Goal: Task Accomplishment & Management: Use online tool/utility

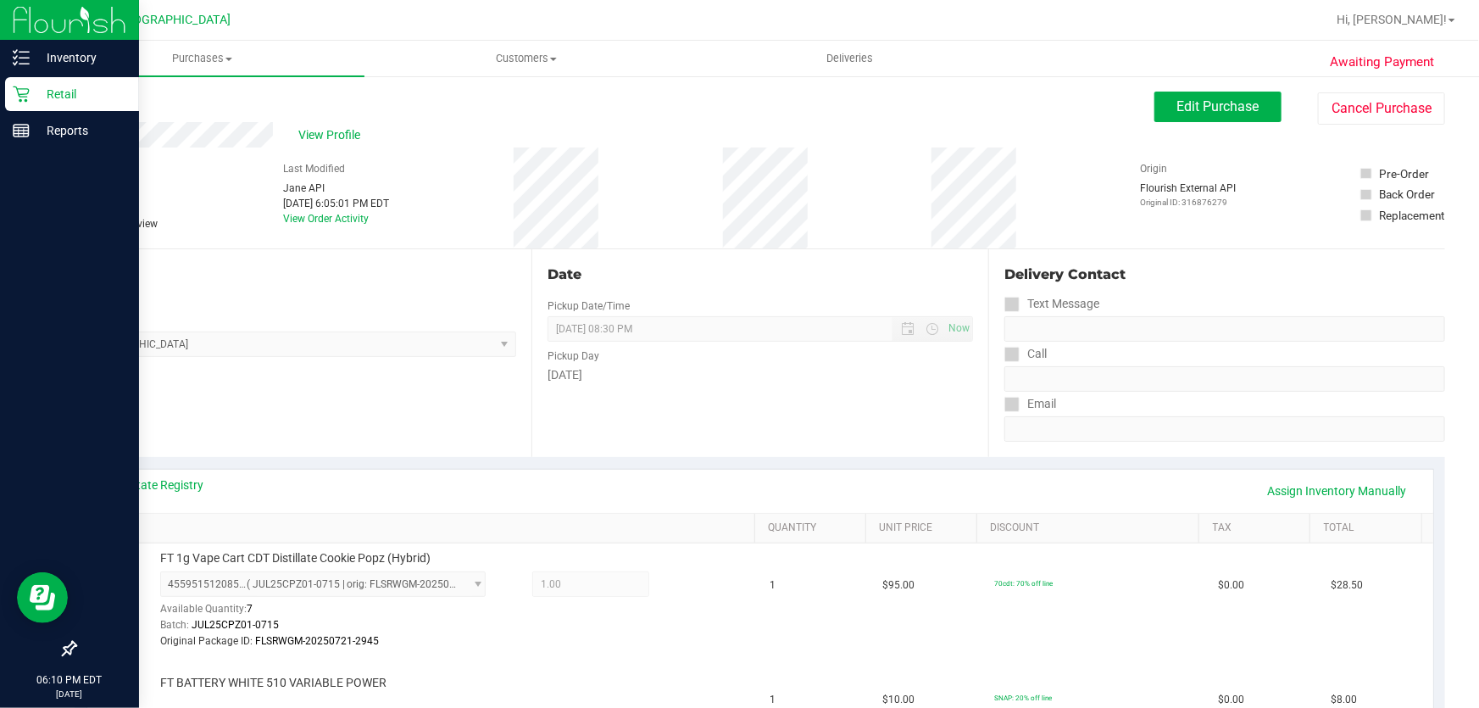
click at [27, 84] on div "Retail" at bounding box center [72, 94] width 134 height 34
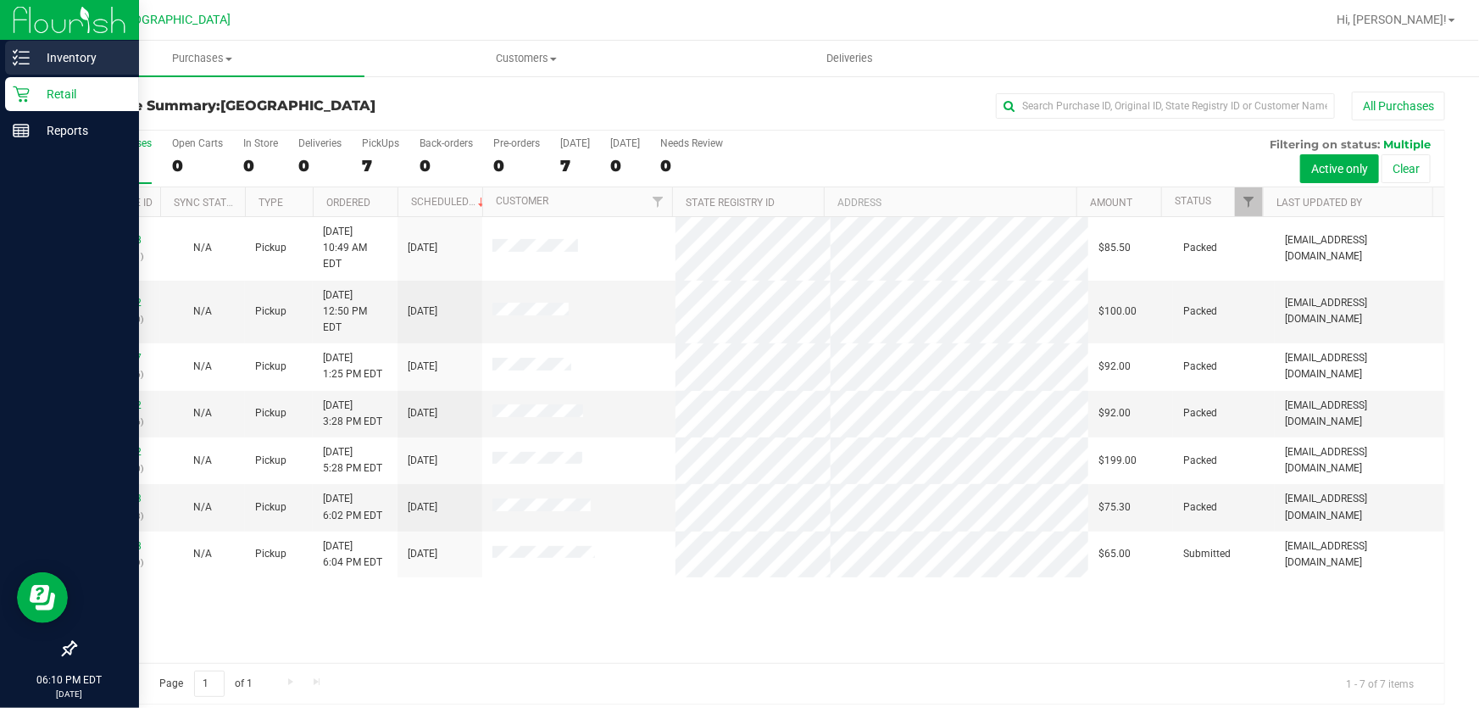
click at [70, 51] on p "Inventory" at bounding box center [81, 57] width 102 height 20
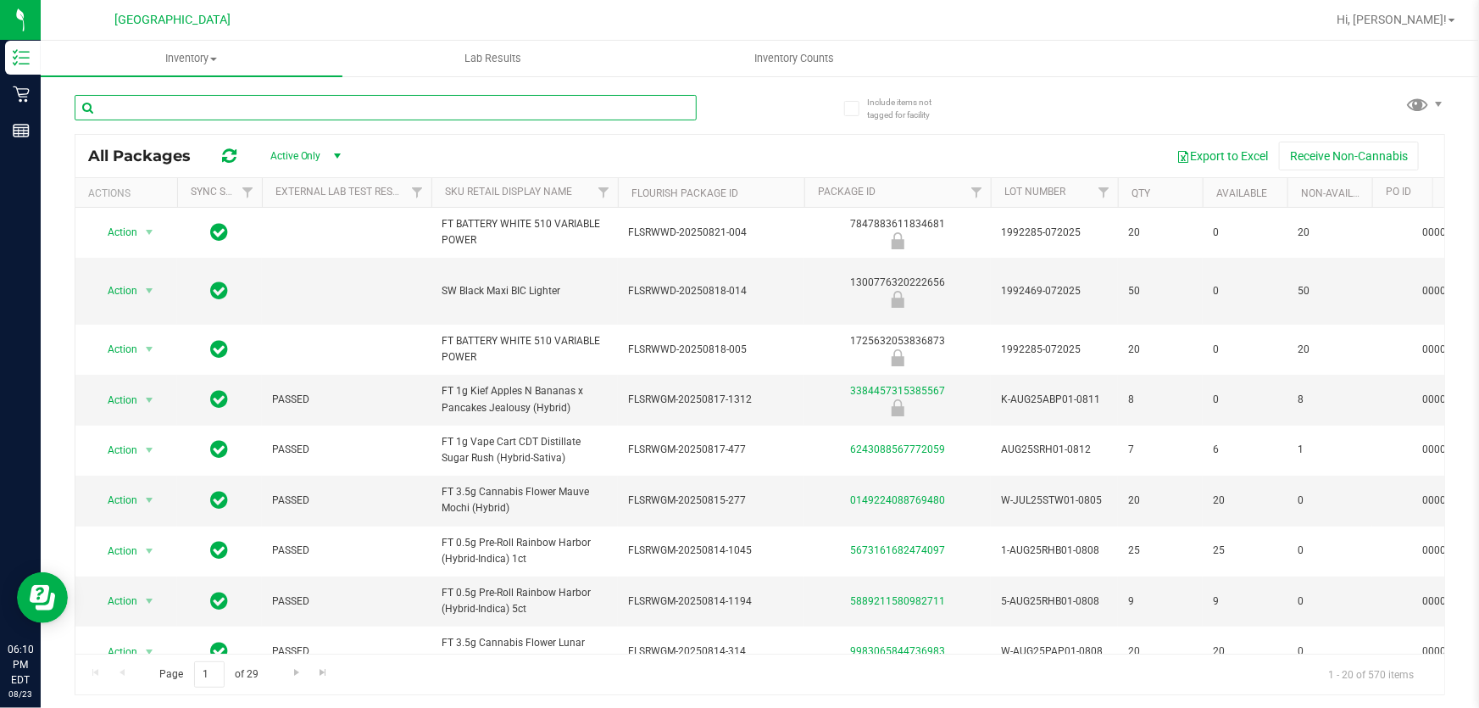
click at [286, 105] on input "text" at bounding box center [386, 107] width 622 height 25
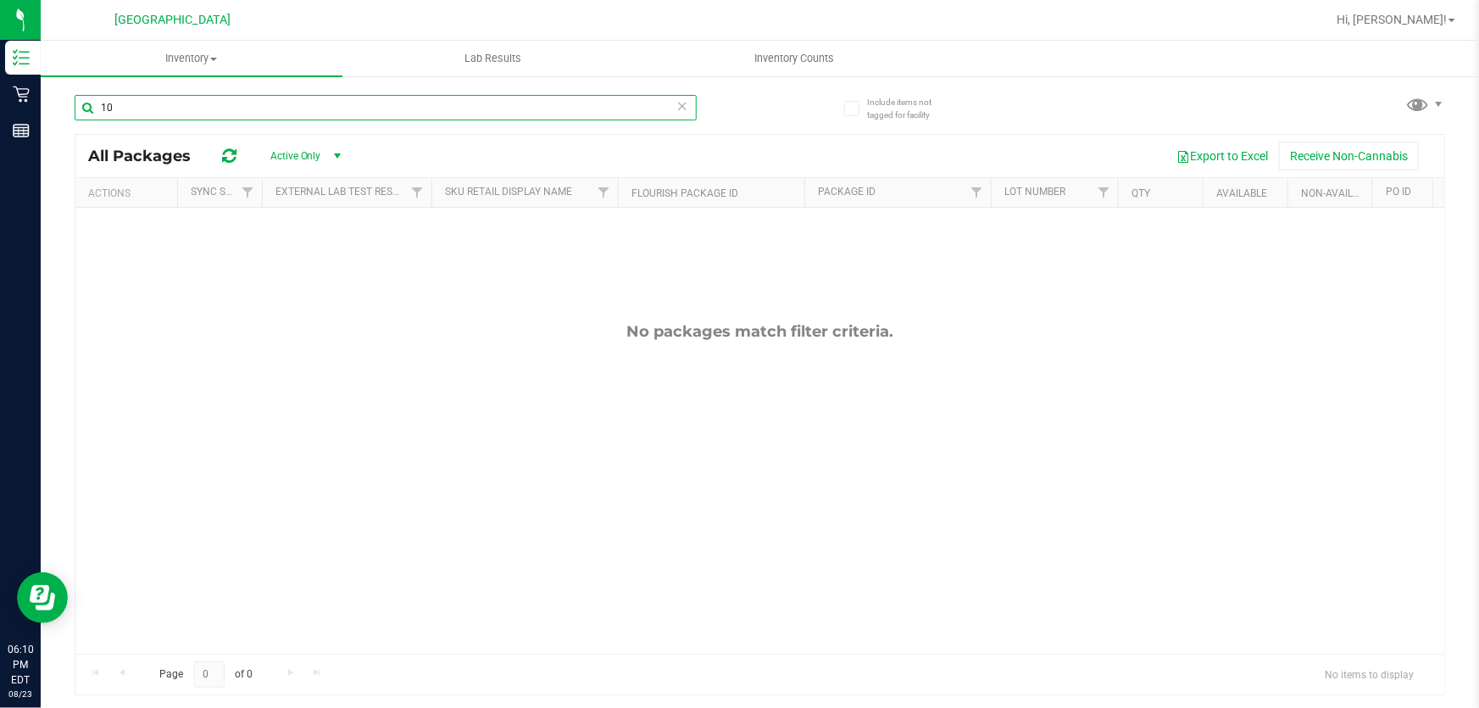
type input "1"
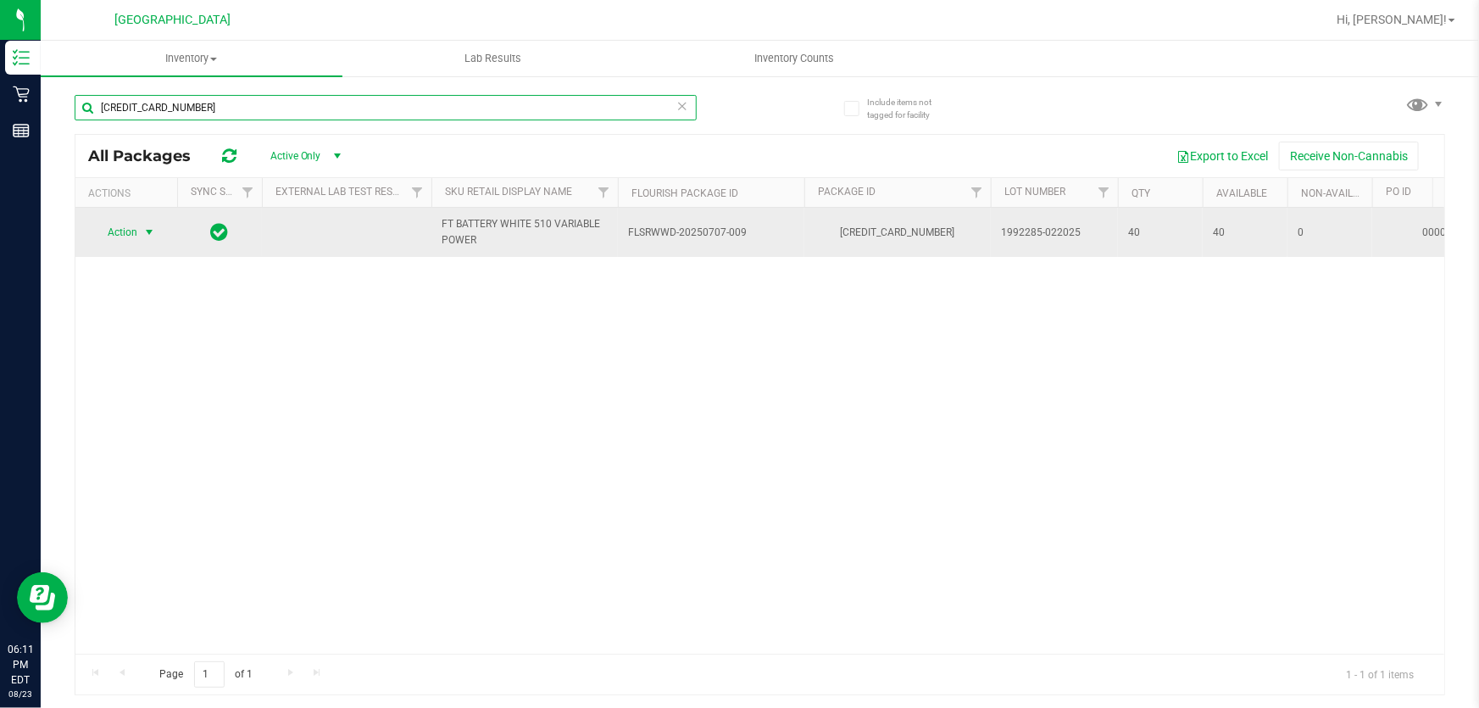
type input "[CREDIT_CARD_NUMBER]"
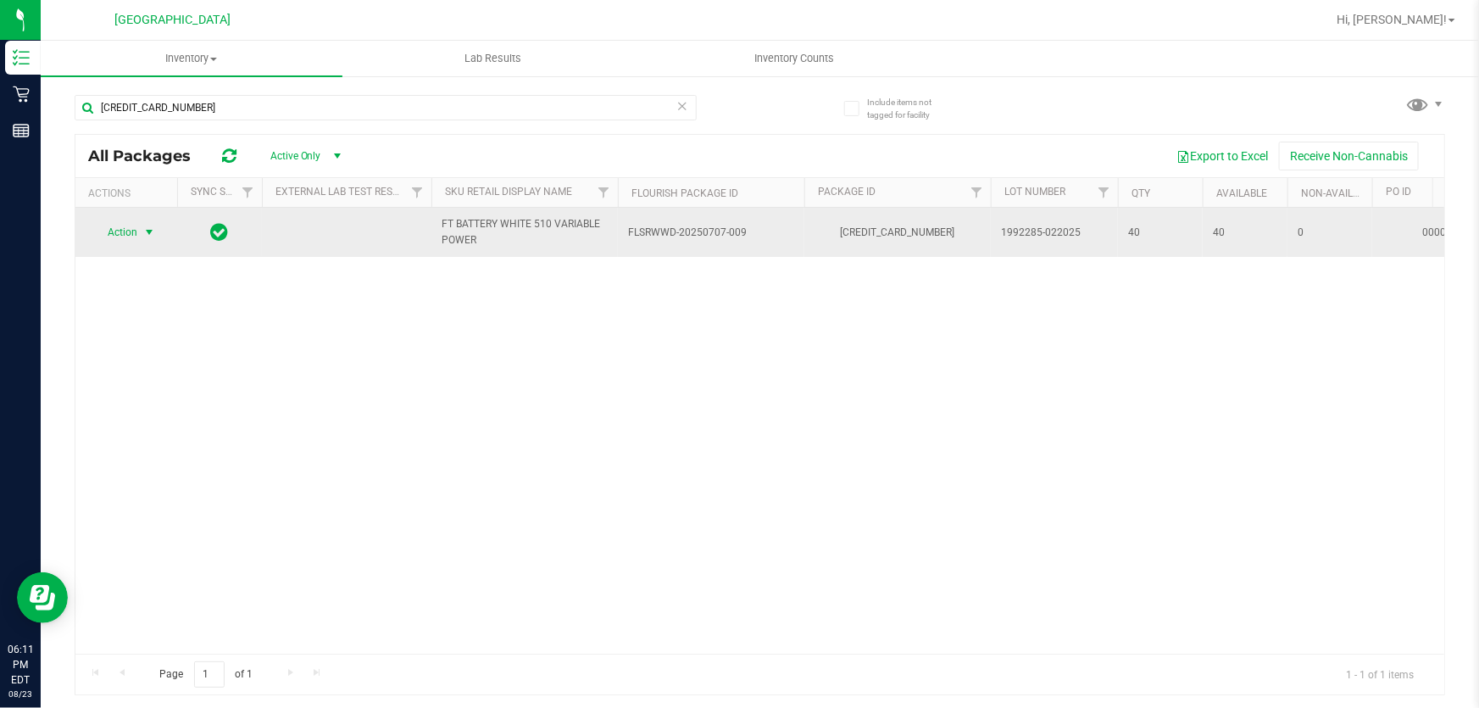
click at [144, 233] on span "select" at bounding box center [149, 233] width 14 height 14
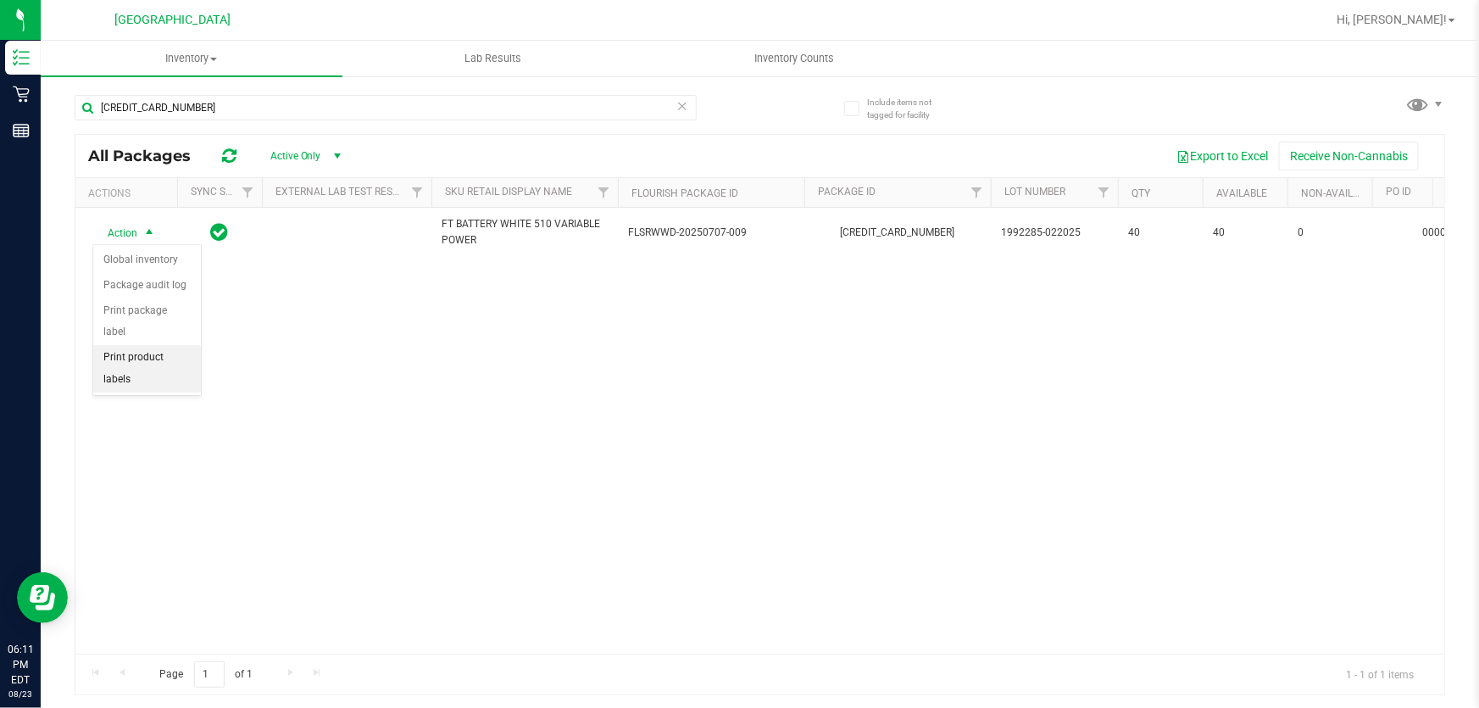
click at [176, 345] on li "Print product labels" at bounding box center [147, 368] width 108 height 47
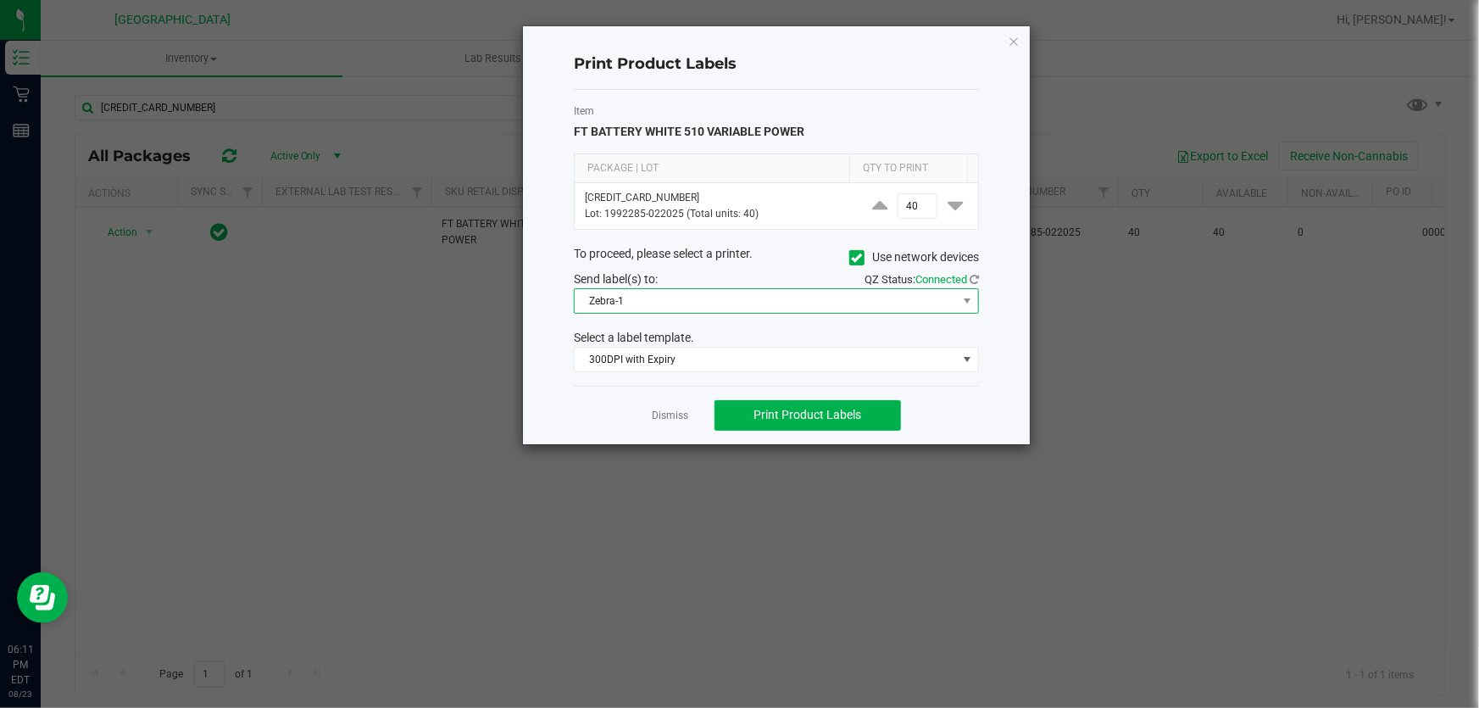
click at [736, 294] on span "Zebra-1" at bounding box center [766, 301] width 382 height 24
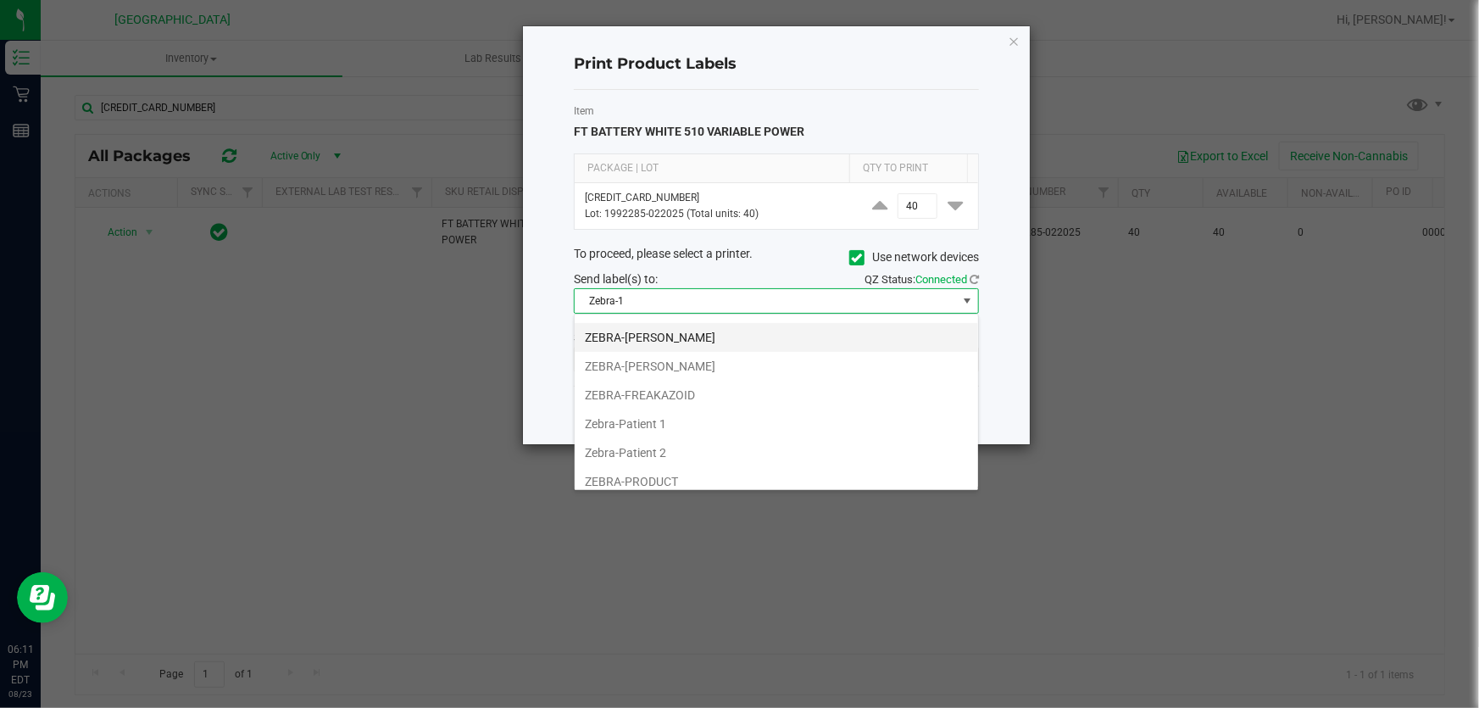
scroll to position [88, 0]
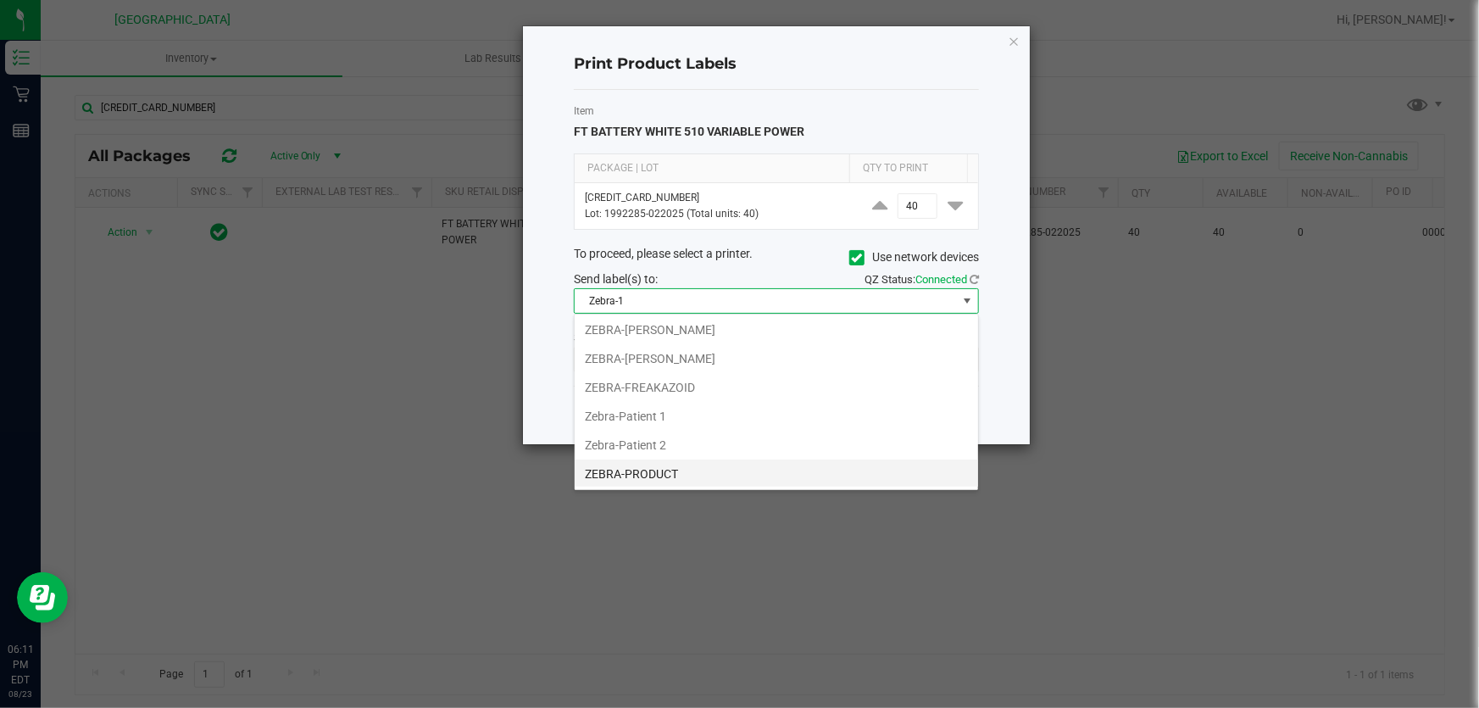
click at [678, 478] on li "ZEBRA-PRODUCT" at bounding box center [777, 473] width 404 height 29
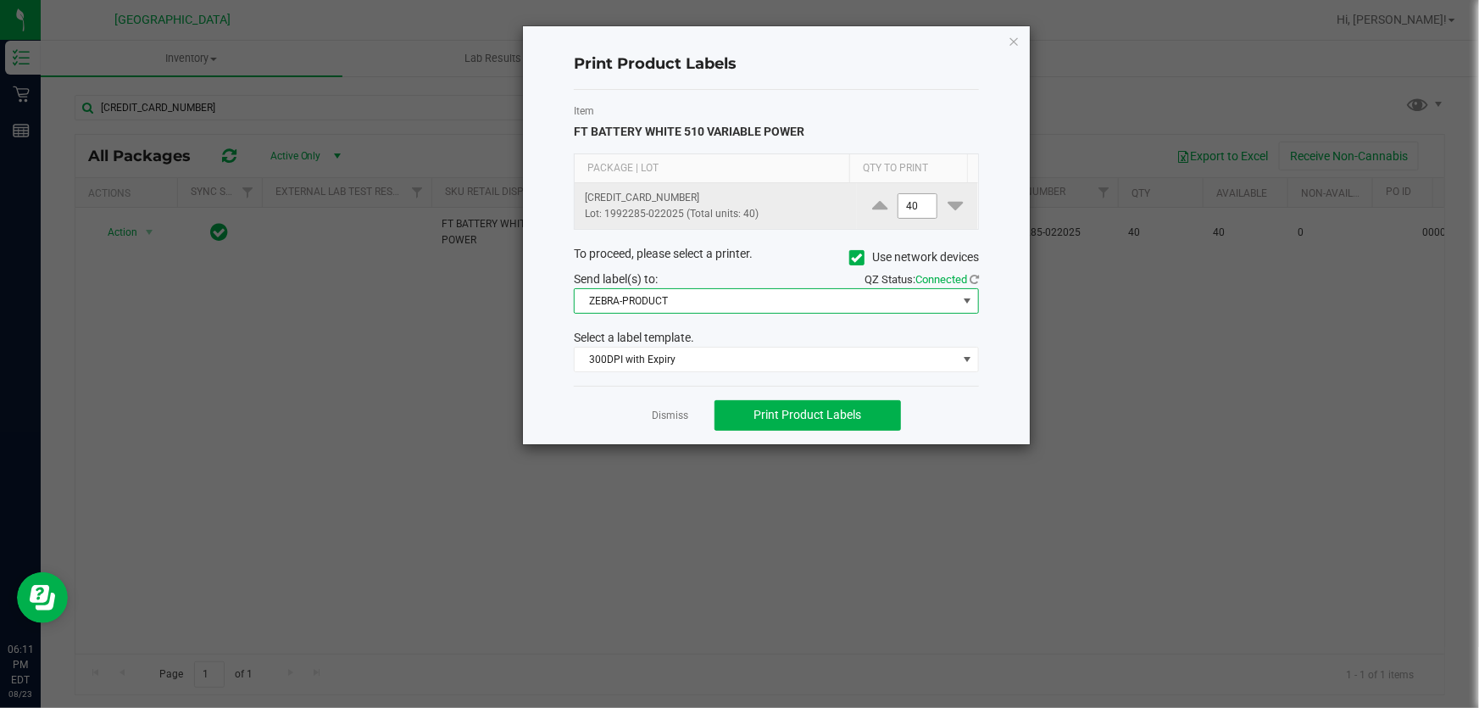
click at [908, 200] on input "40" at bounding box center [918, 206] width 39 height 24
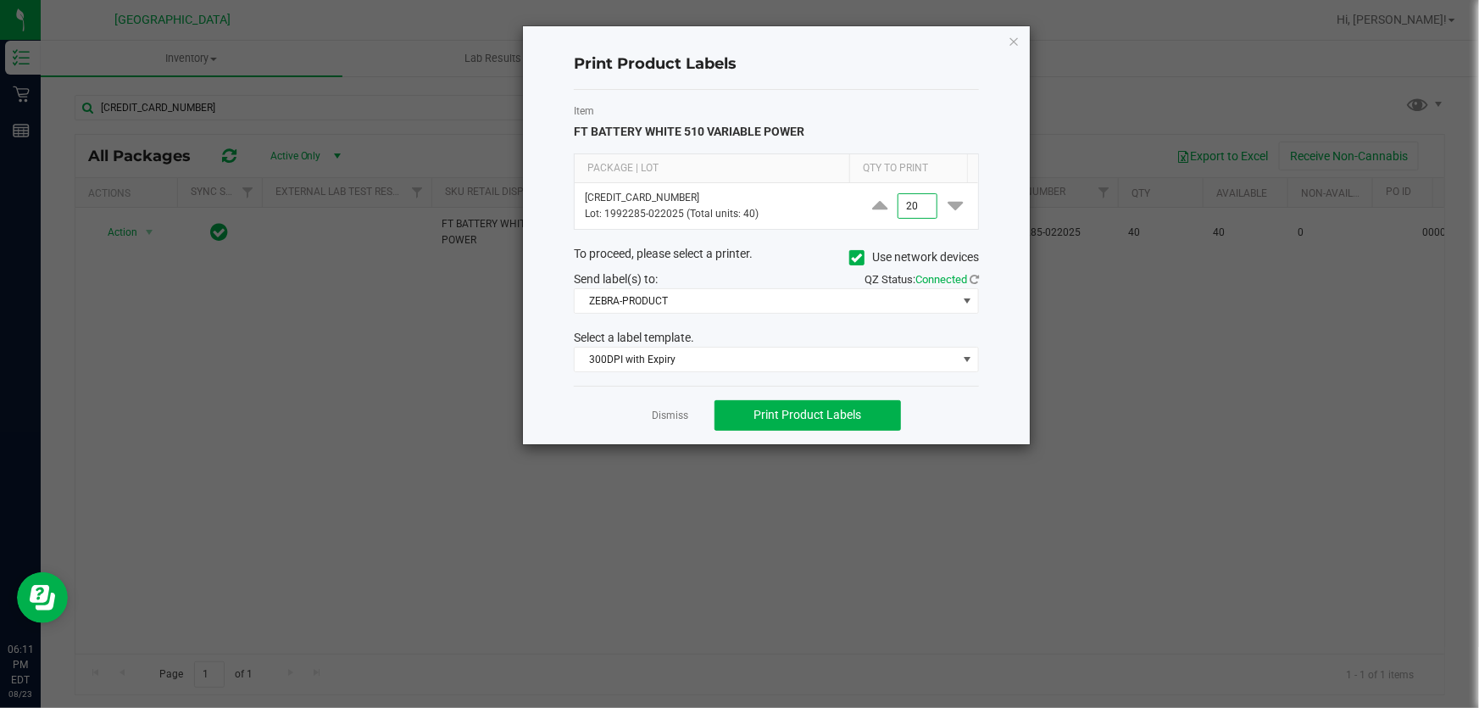
type input "20"
click at [816, 239] on div "Item FT BATTERY WHITE 510 VARIABLE POWER Package | Lot Qty to Print [CREDIT_CAR…" at bounding box center [776, 238] width 405 height 296
click at [676, 360] on span "300DPI with Expiry" at bounding box center [766, 360] width 382 height 24
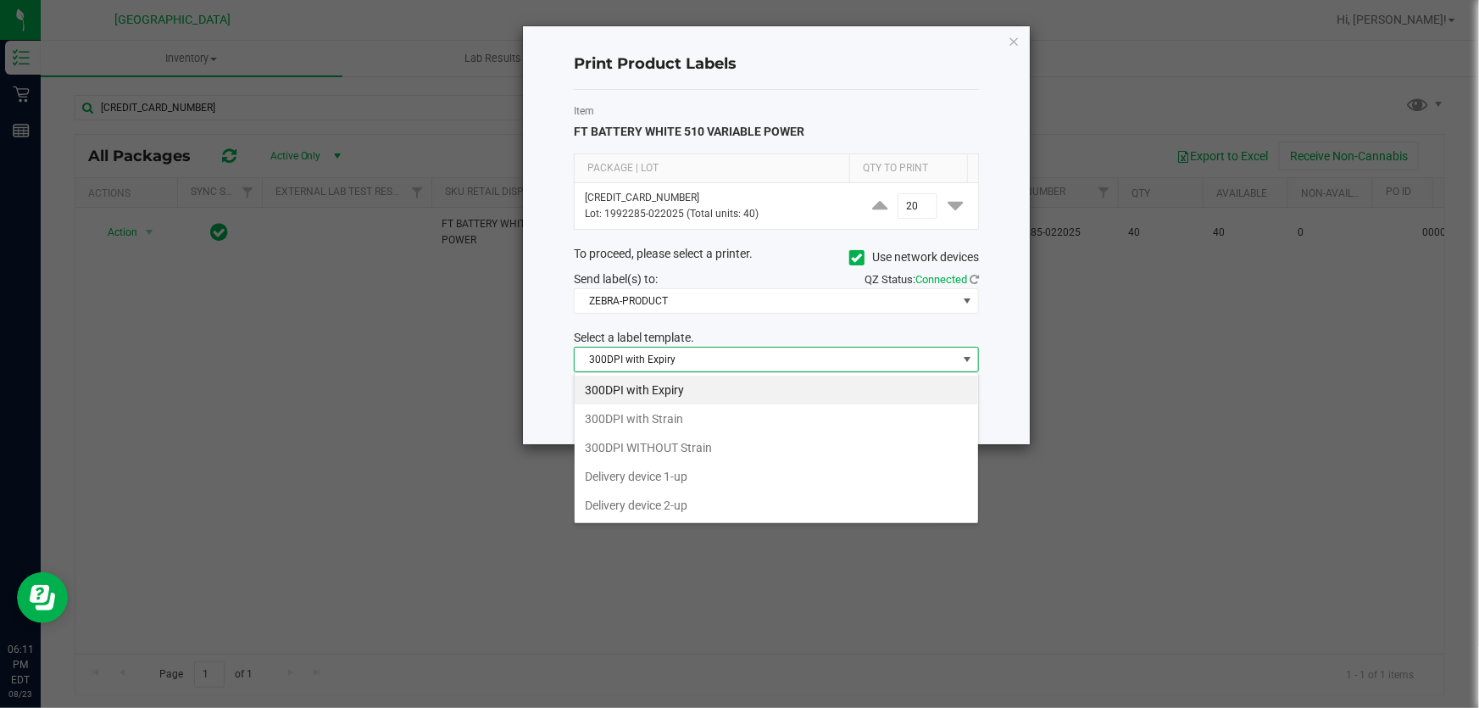
scroll to position [25, 405]
click at [701, 475] on li "Delivery device 1-up" at bounding box center [777, 476] width 404 height 29
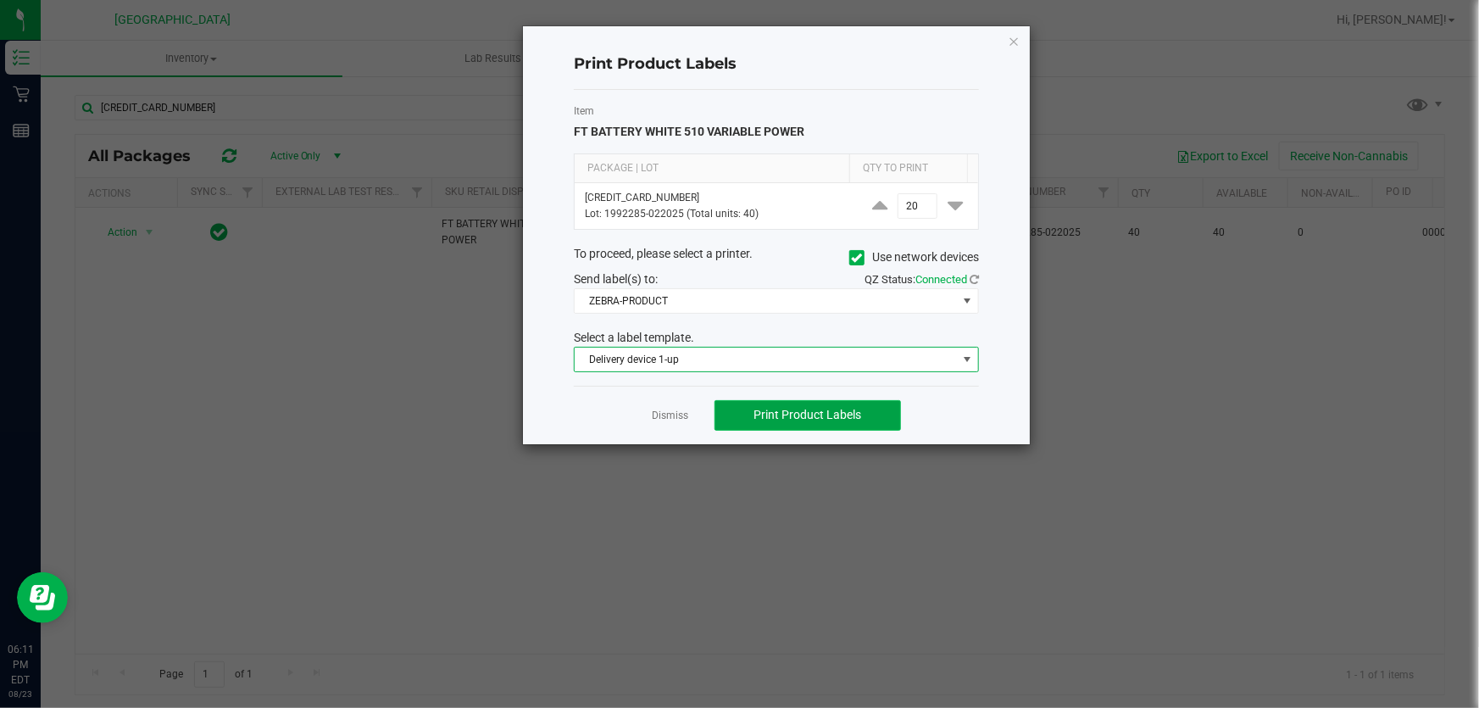
click at [796, 415] on span "Print Product Labels" at bounding box center [808, 415] width 108 height 14
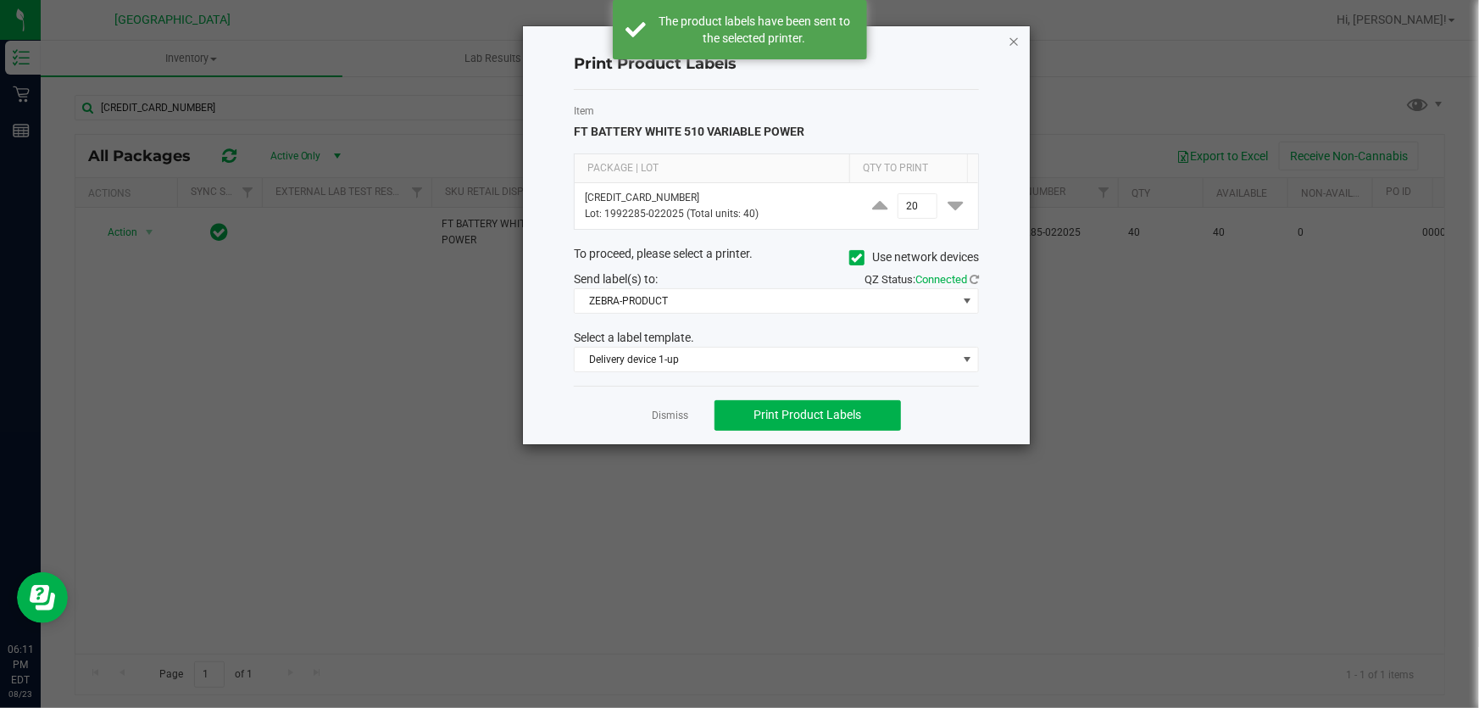
click at [1016, 36] on icon "button" at bounding box center [1014, 41] width 12 height 20
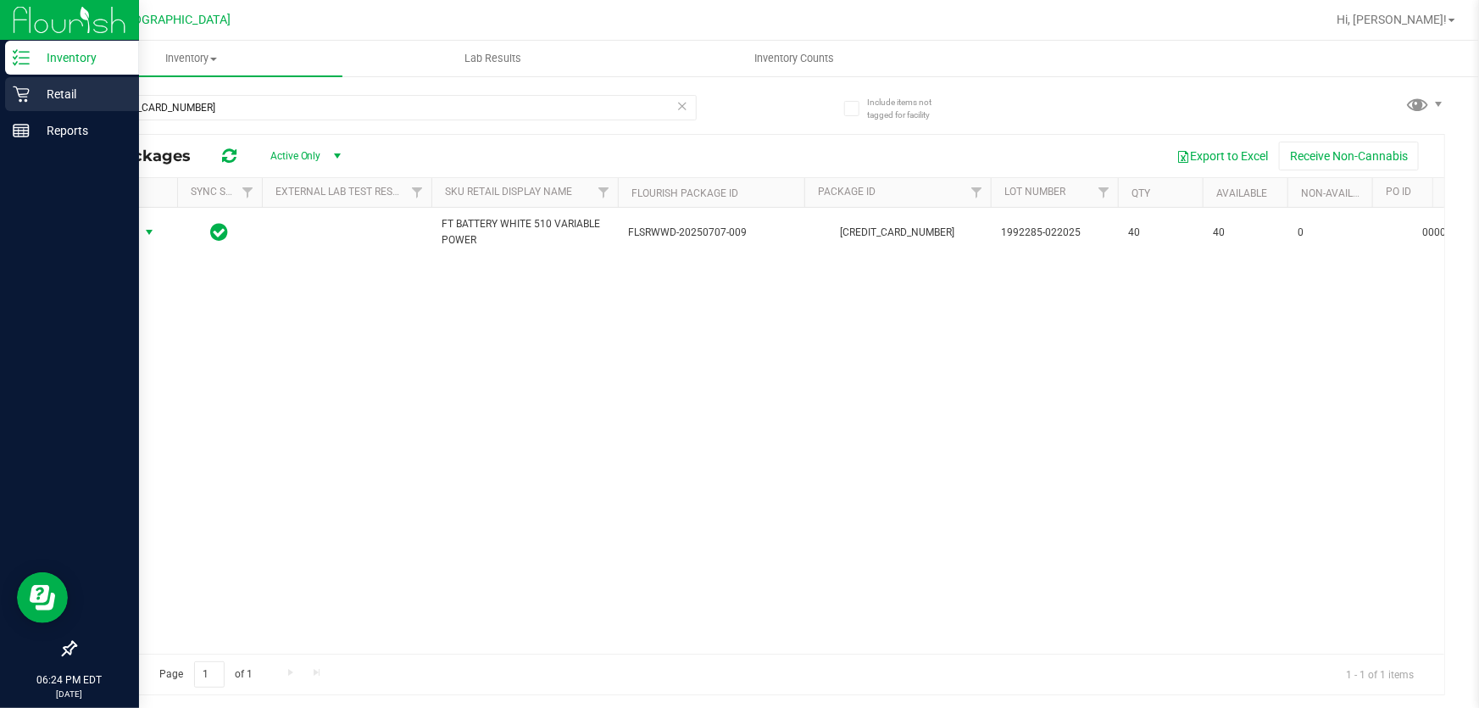
click at [60, 92] on p "Retail" at bounding box center [81, 94] width 102 height 20
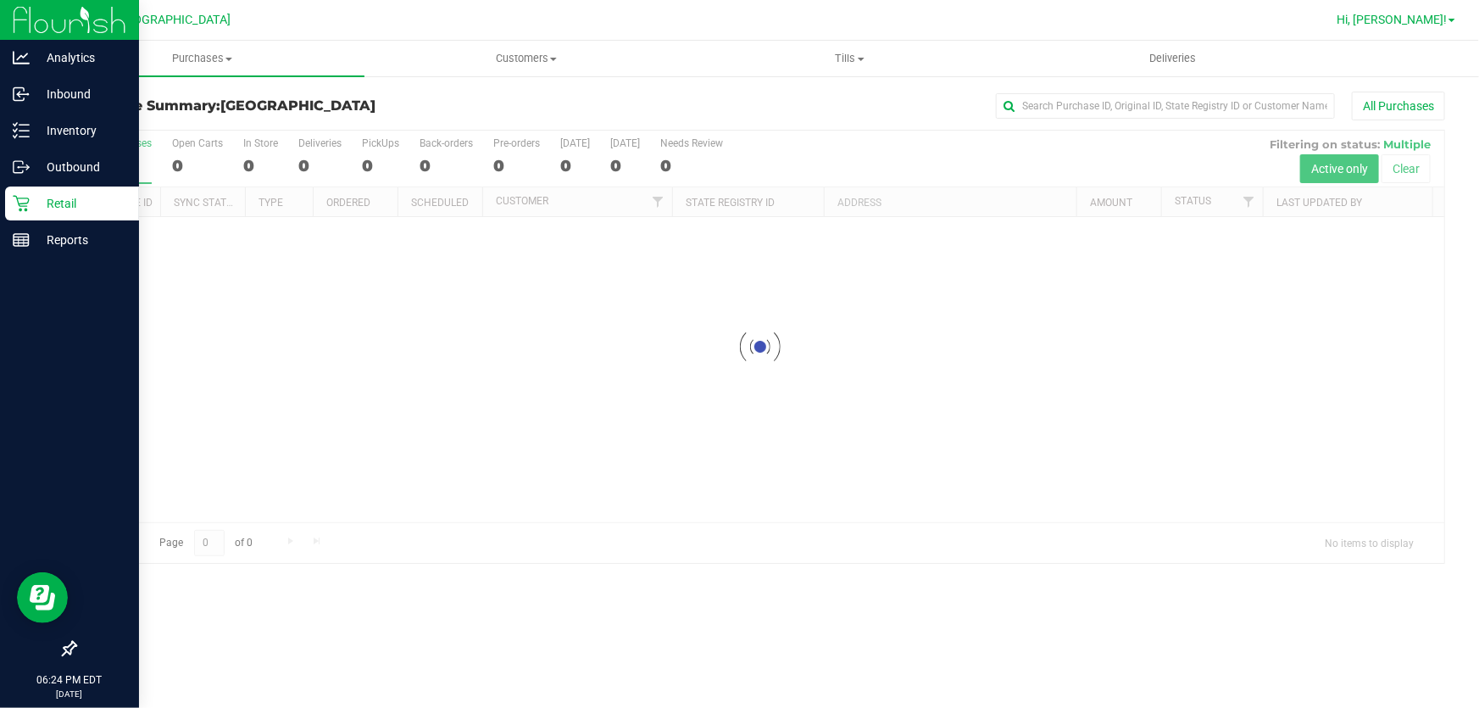
click at [1431, 22] on span "Hi, [PERSON_NAME]!" at bounding box center [1392, 20] width 110 height 14
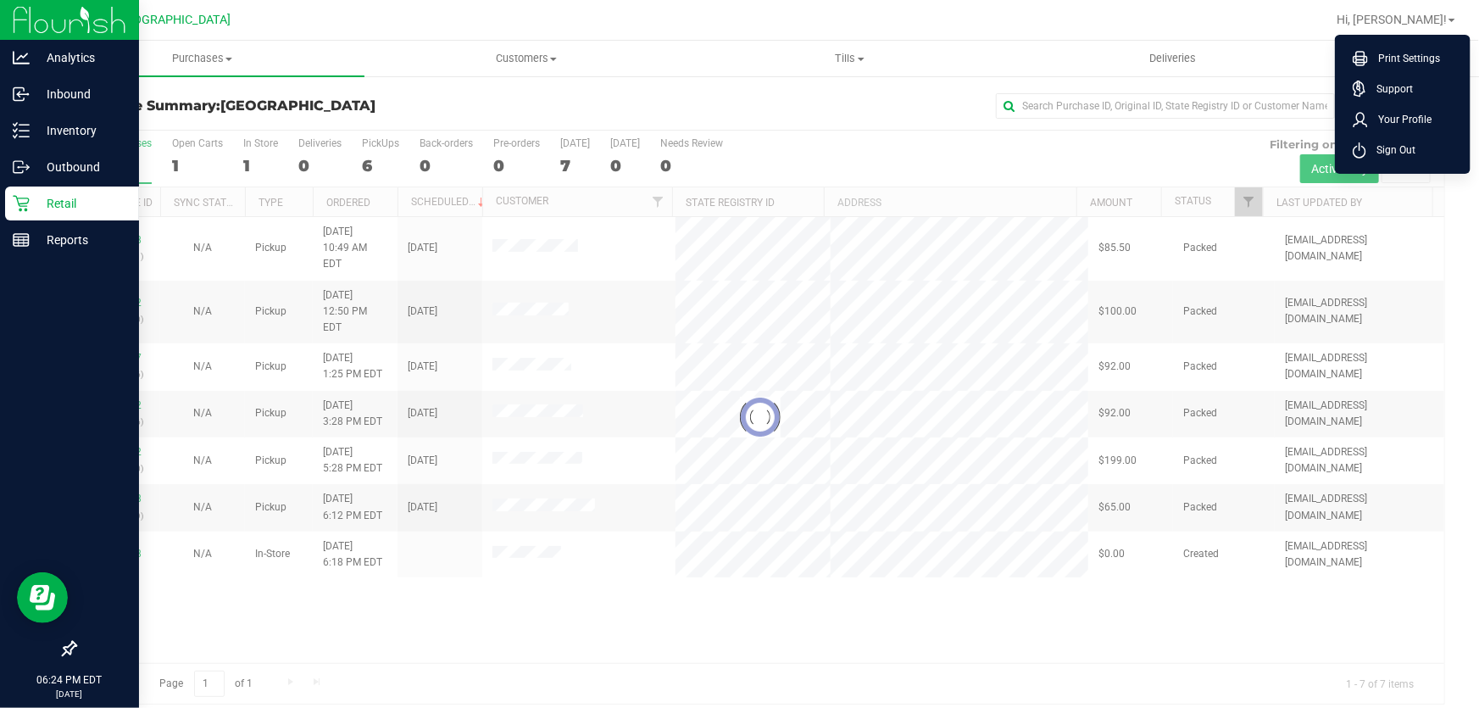
click at [809, 109] on div "All Purchases" at bounding box center [989, 106] width 914 height 29
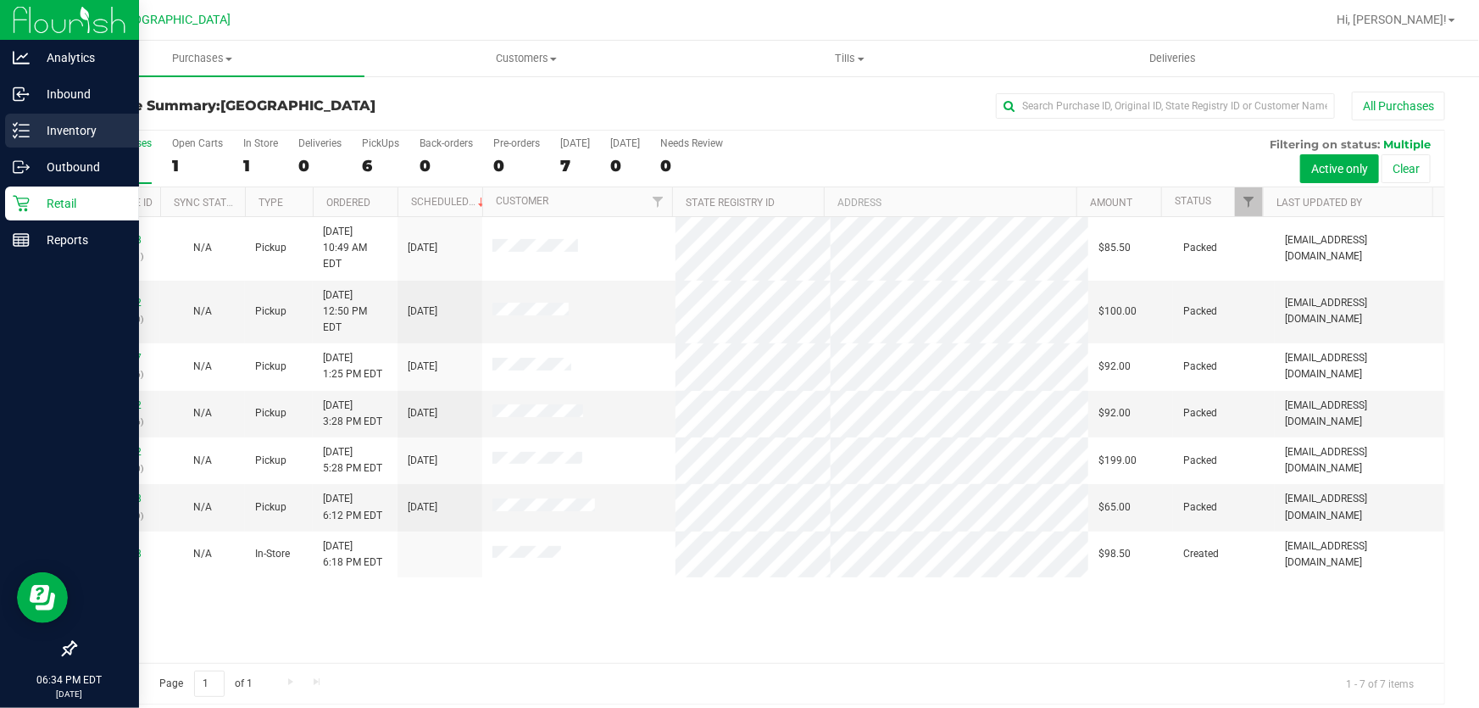
click at [35, 135] on p "Inventory" at bounding box center [81, 130] width 102 height 20
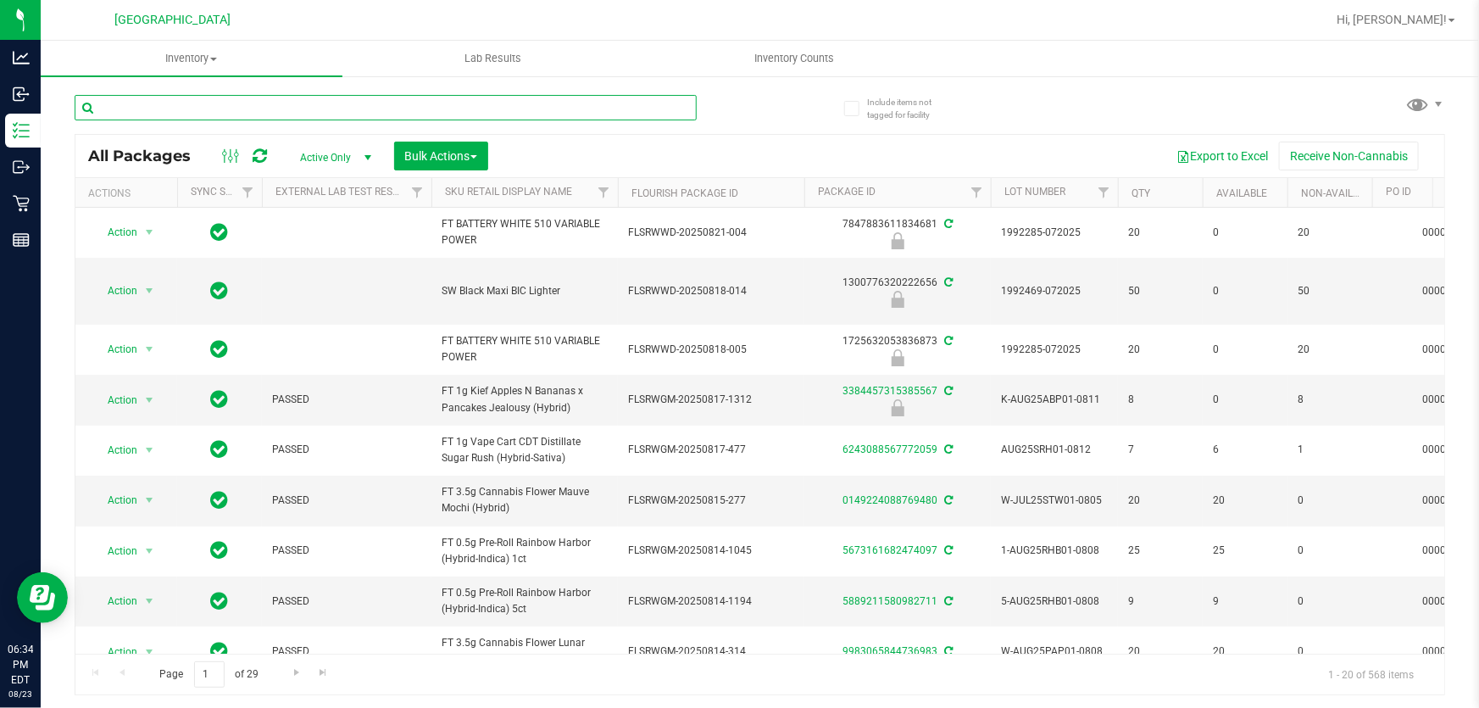
click at [334, 109] on input "text" at bounding box center [386, 107] width 622 height 25
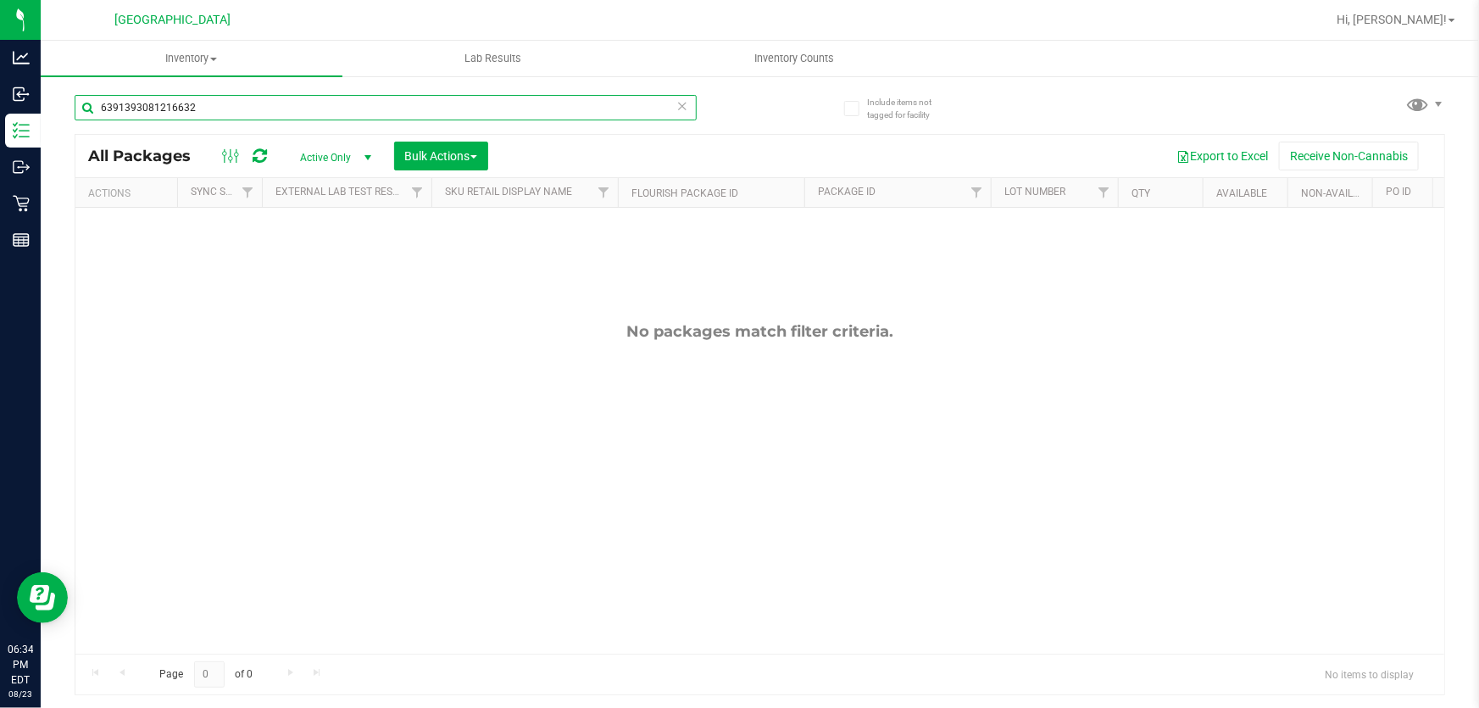
click at [334, 109] on input "6391393081216632" at bounding box center [386, 107] width 622 height 25
click at [334, 109] on input "7443925373791443" at bounding box center [386, 107] width 622 height 25
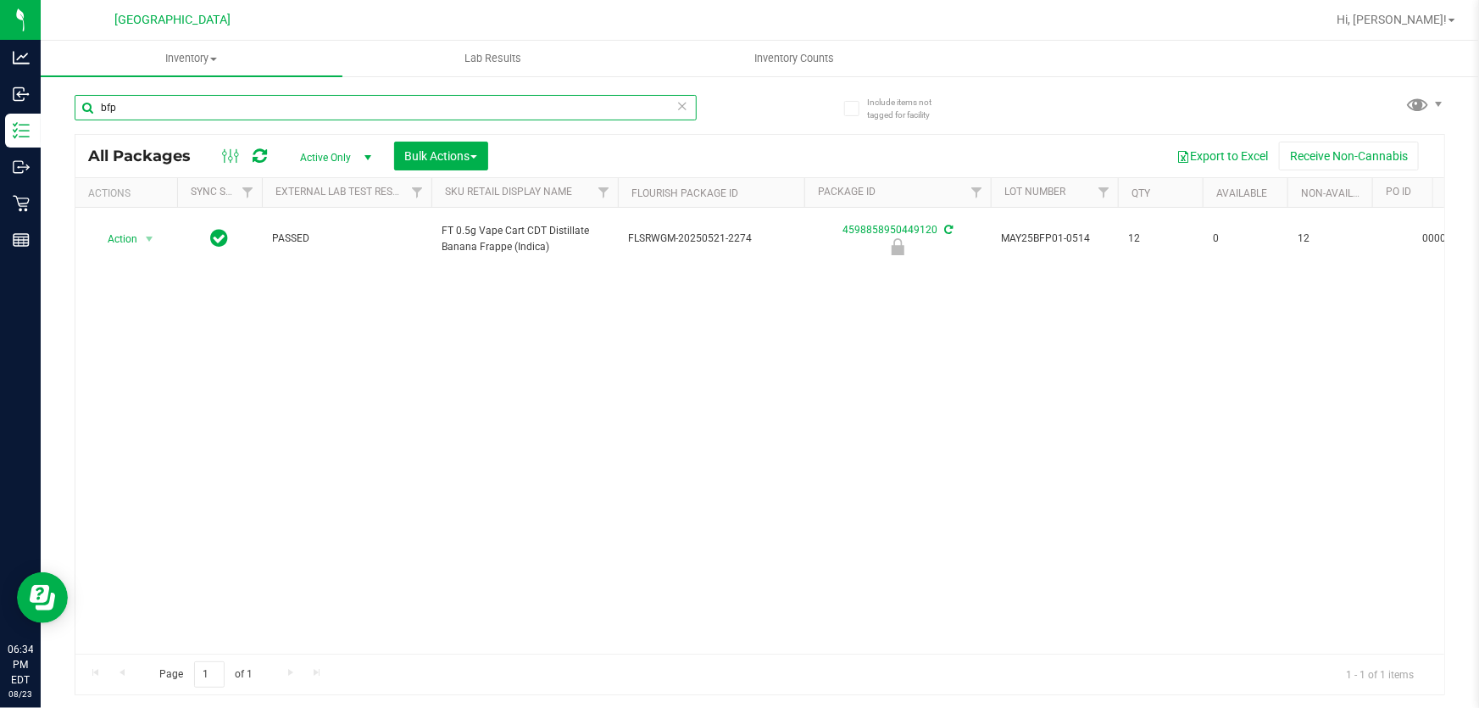
click at [334, 109] on input "bfp" at bounding box center [386, 107] width 622 height 25
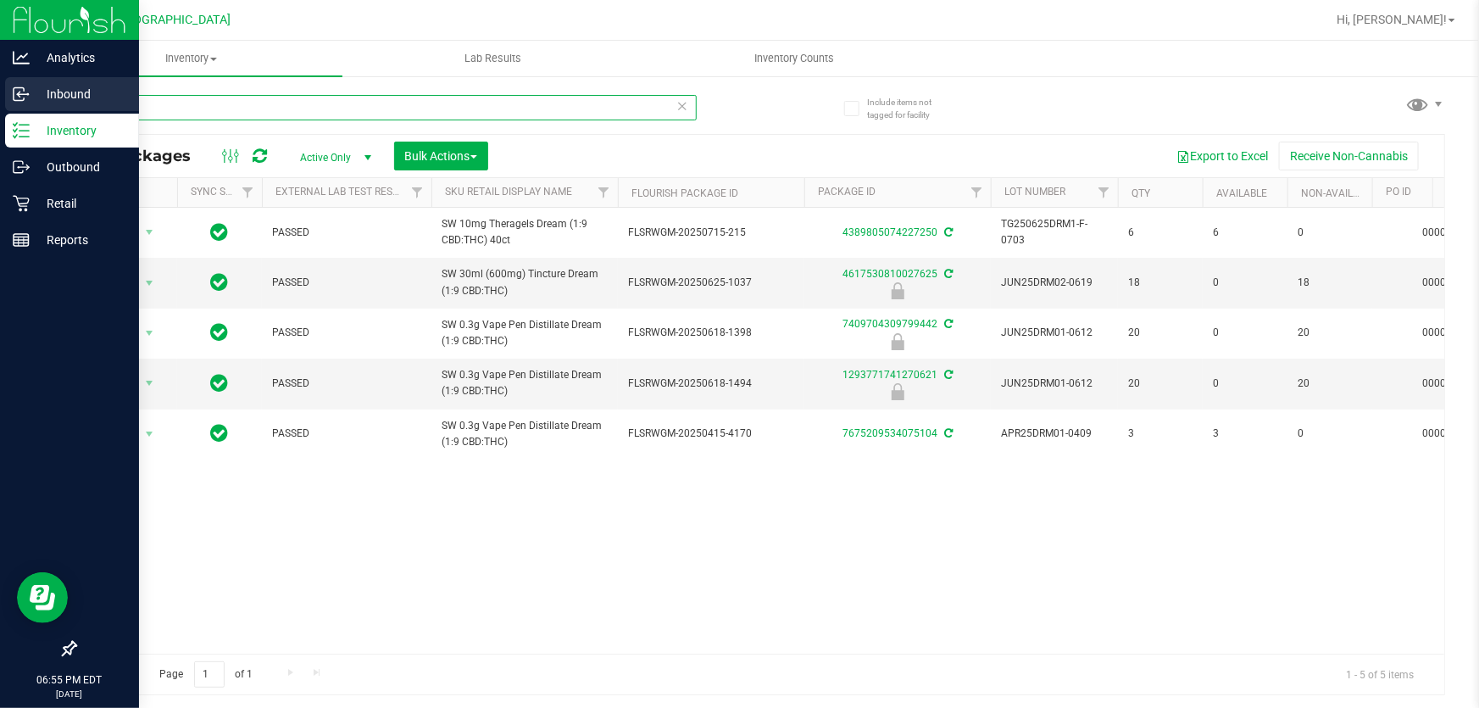
drag, startPoint x: 170, startPoint y: 118, endPoint x: 0, endPoint y: 86, distance: 173.4
click at [0, 86] on div "Analytics Inbound Inventory Outbound Retail Reports 06:55 PM EDT [DATE] 08/23 […" at bounding box center [739, 354] width 1479 height 708
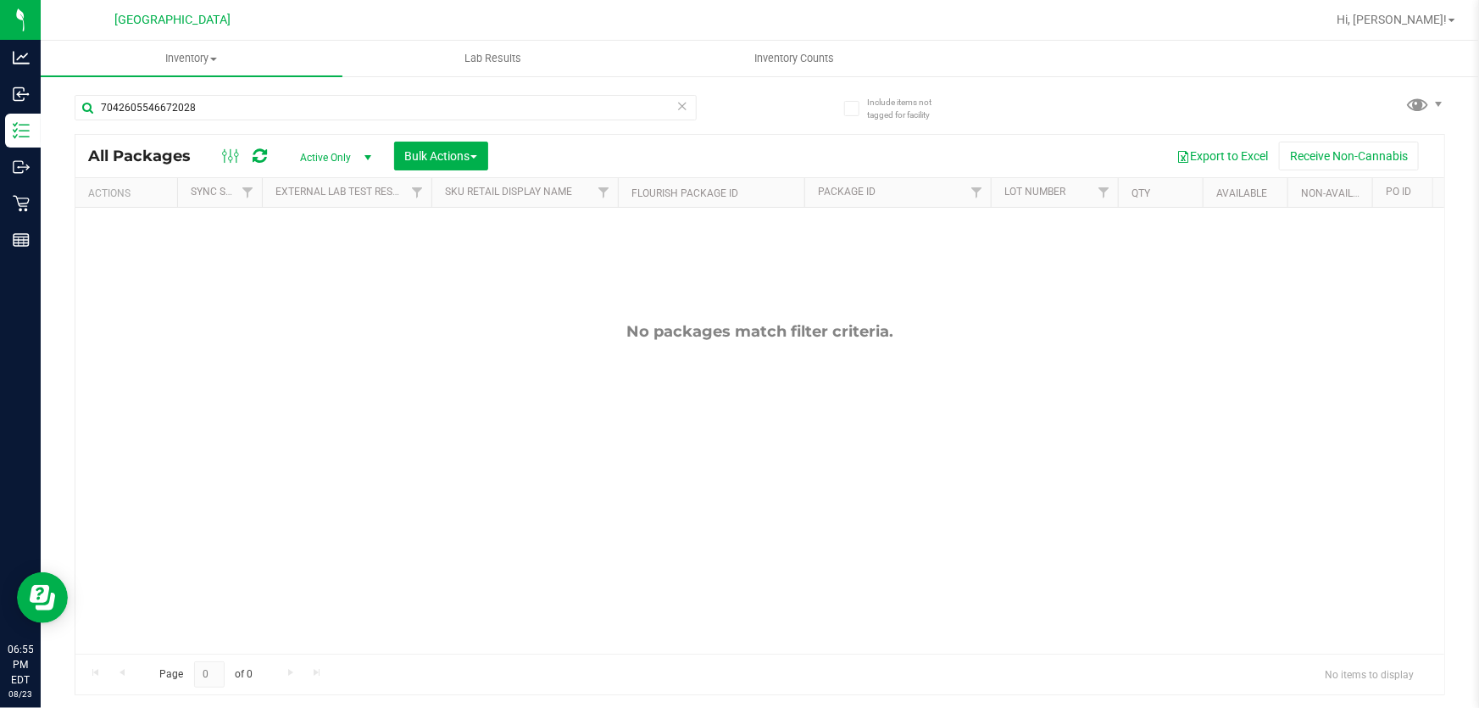
drag, startPoint x: 265, startPoint y: 129, endPoint x: 258, endPoint y: 123, distance: 9.7
click at [258, 125] on div "7042605546672028" at bounding box center [386, 114] width 622 height 39
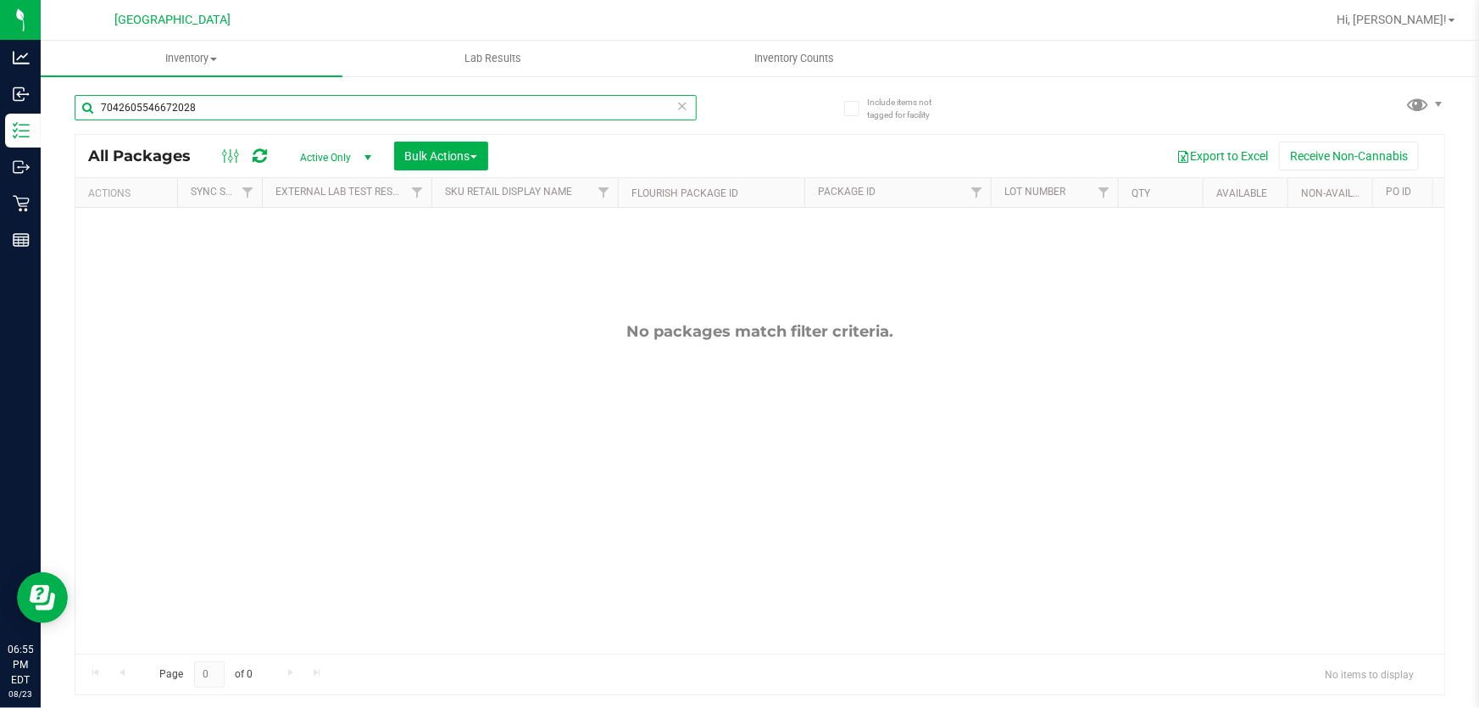
drag, startPoint x: 256, startPoint y: 110, endPoint x: 0, endPoint y: -70, distance: 313.3
click at [0, 0] on html "Analytics Inbound Inventory Outbound Retail Reports 06:55 PM EDT [DATE] 08/23 […" at bounding box center [739, 354] width 1479 height 708
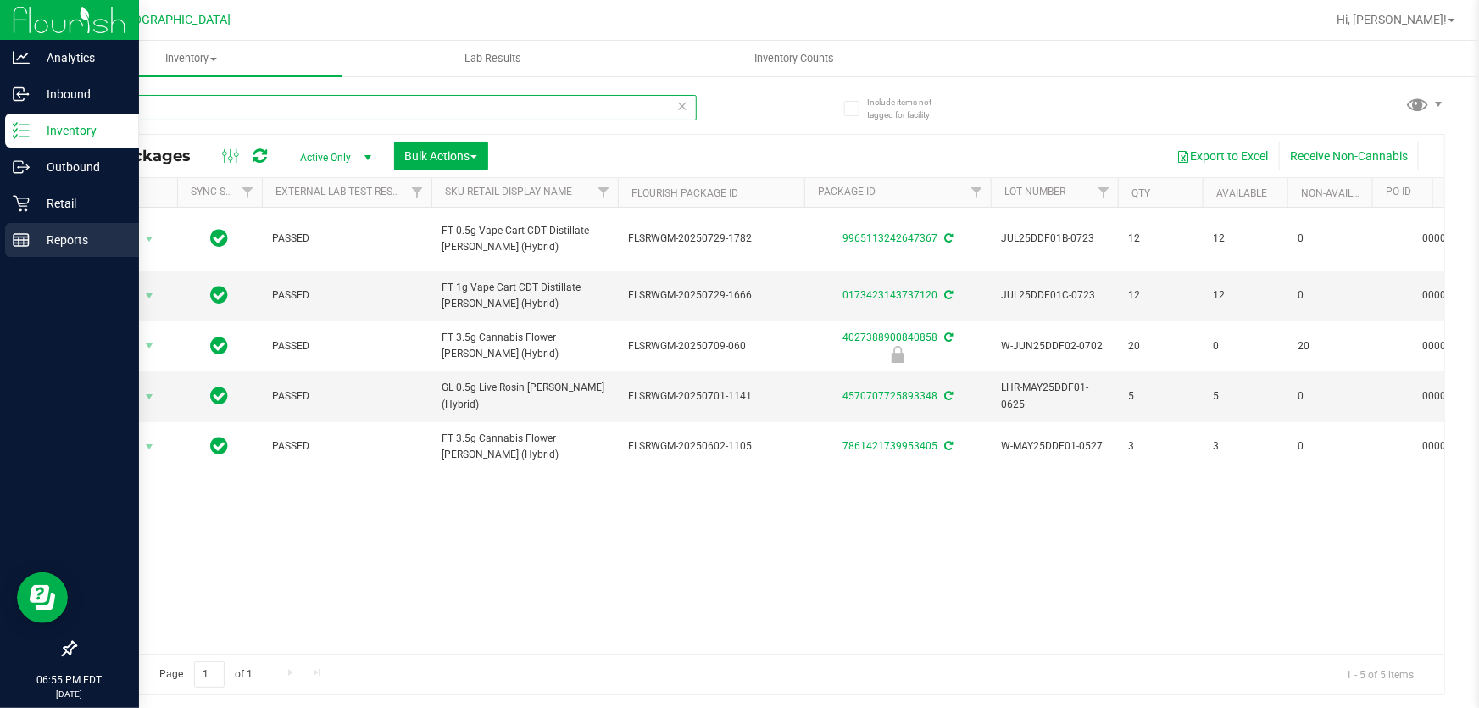
type input "ddf"
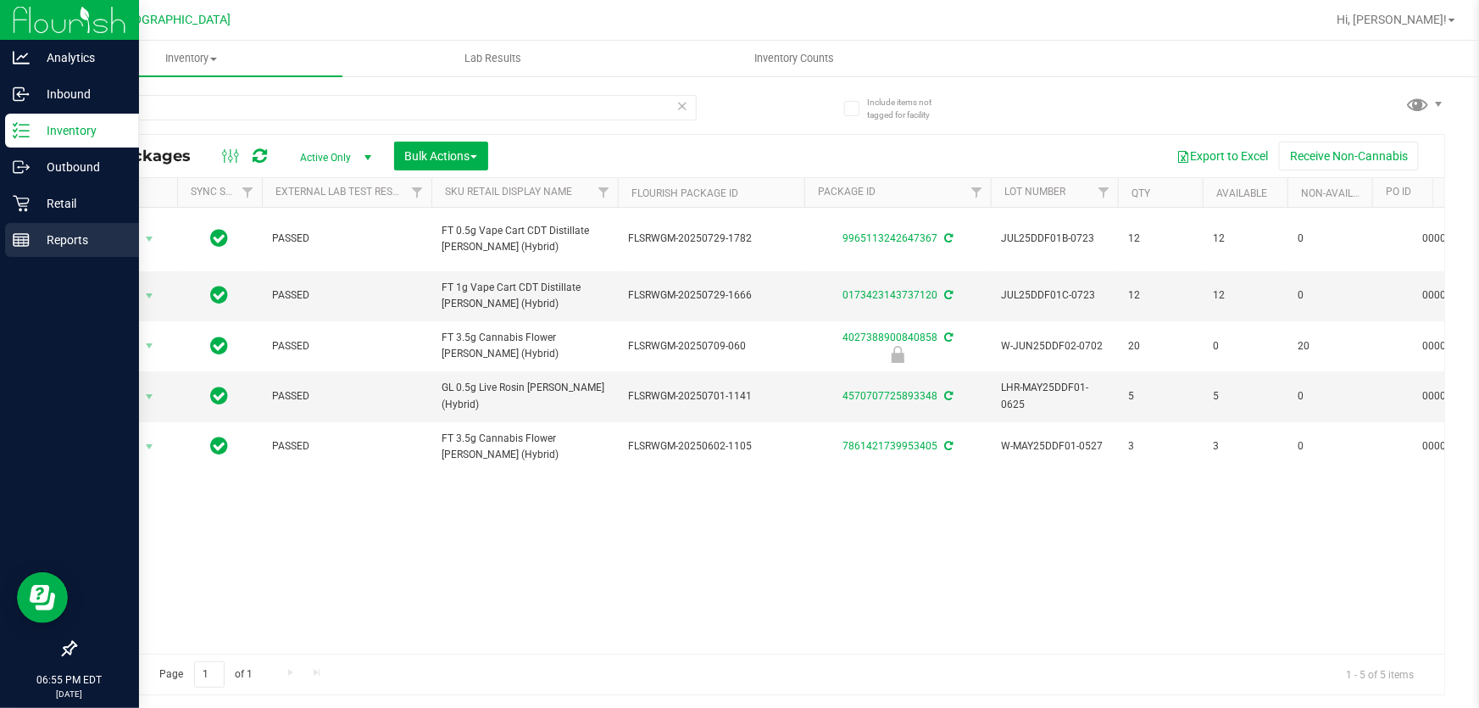
click at [47, 230] on p "Reports" at bounding box center [81, 240] width 102 height 20
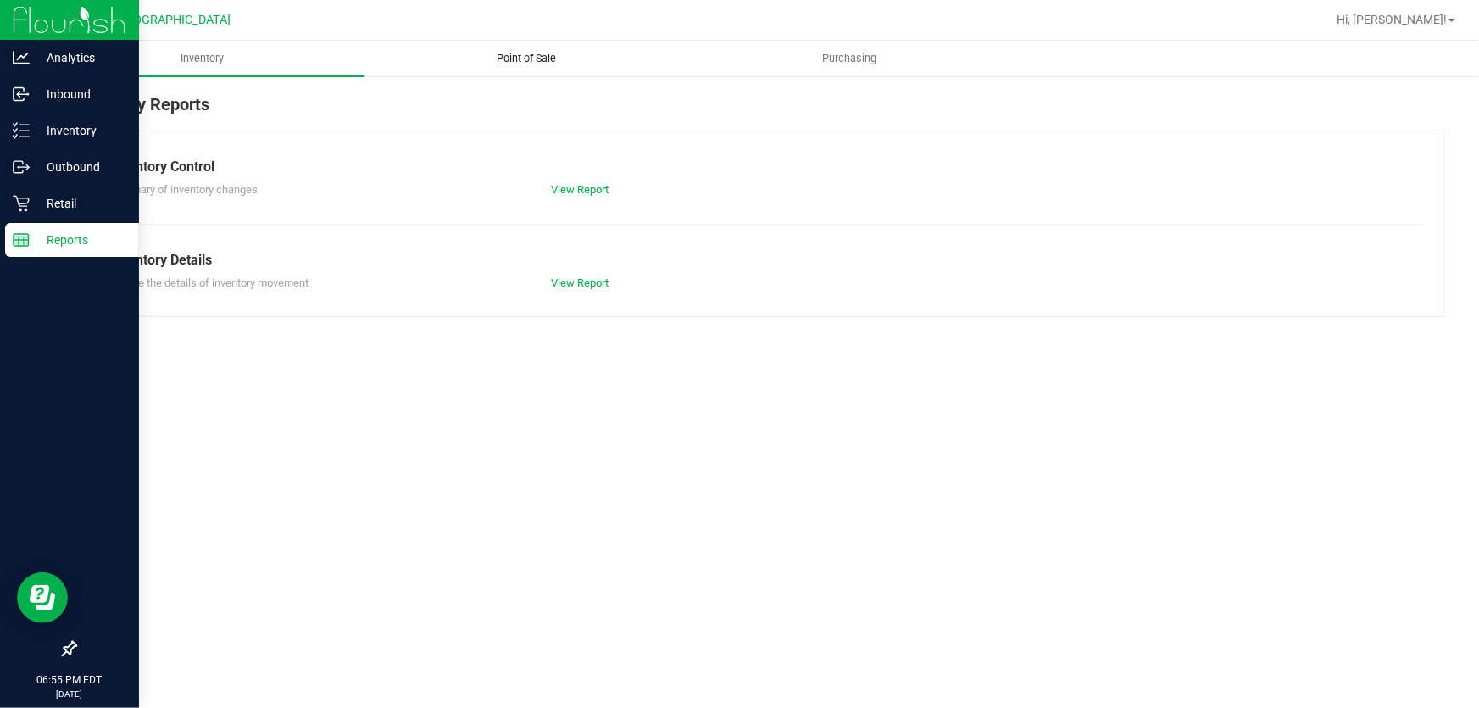
click at [517, 63] on span "Point of Sale" at bounding box center [526, 58] width 105 height 15
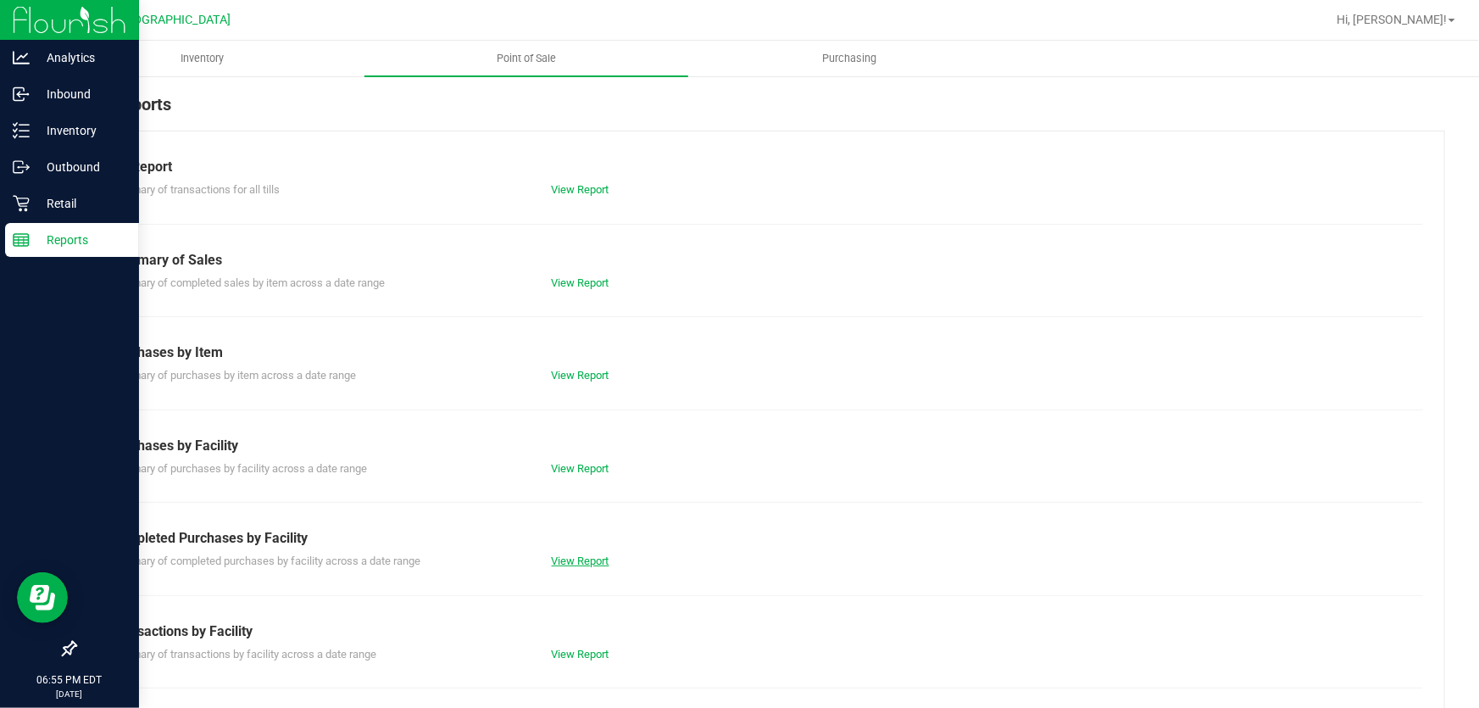
click at [606, 555] on link "View Report" at bounding box center [581, 560] width 58 height 13
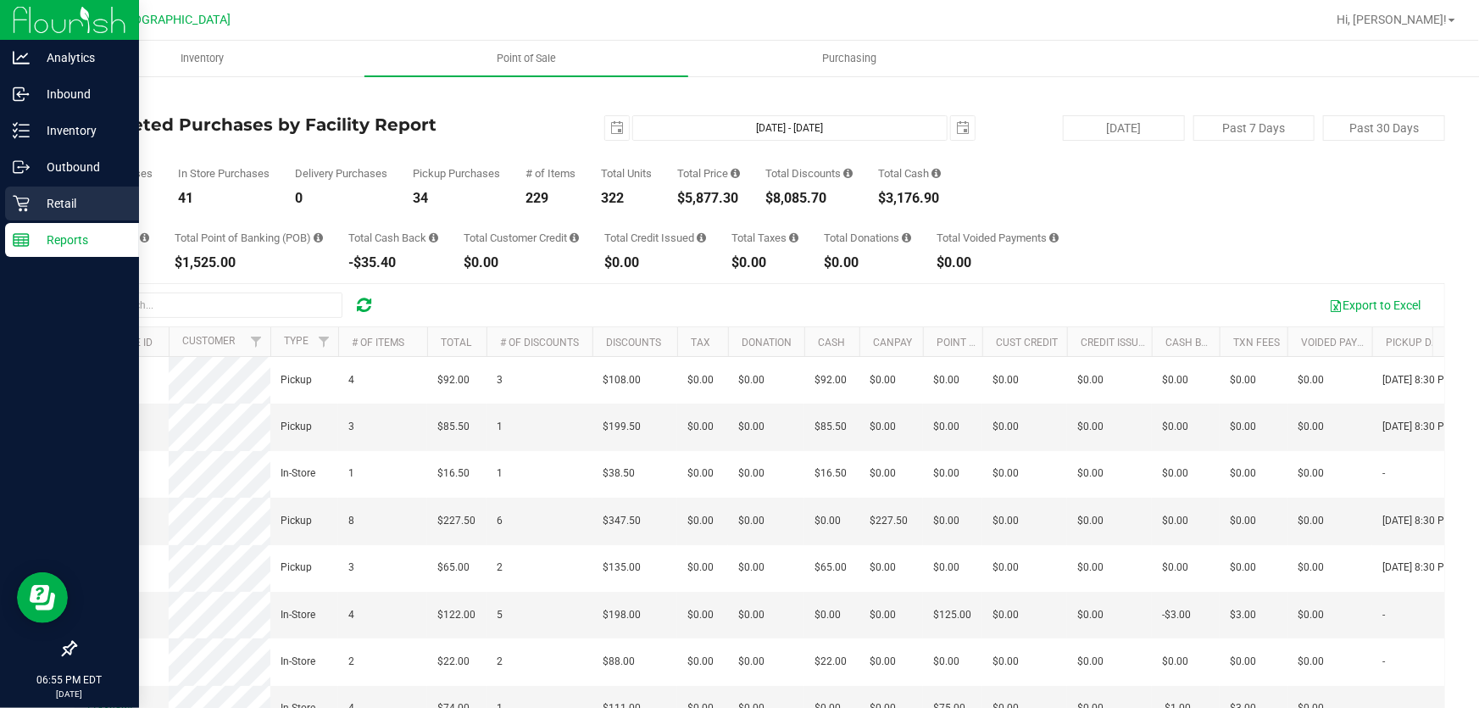
click at [22, 199] on icon at bounding box center [21, 203] width 17 height 17
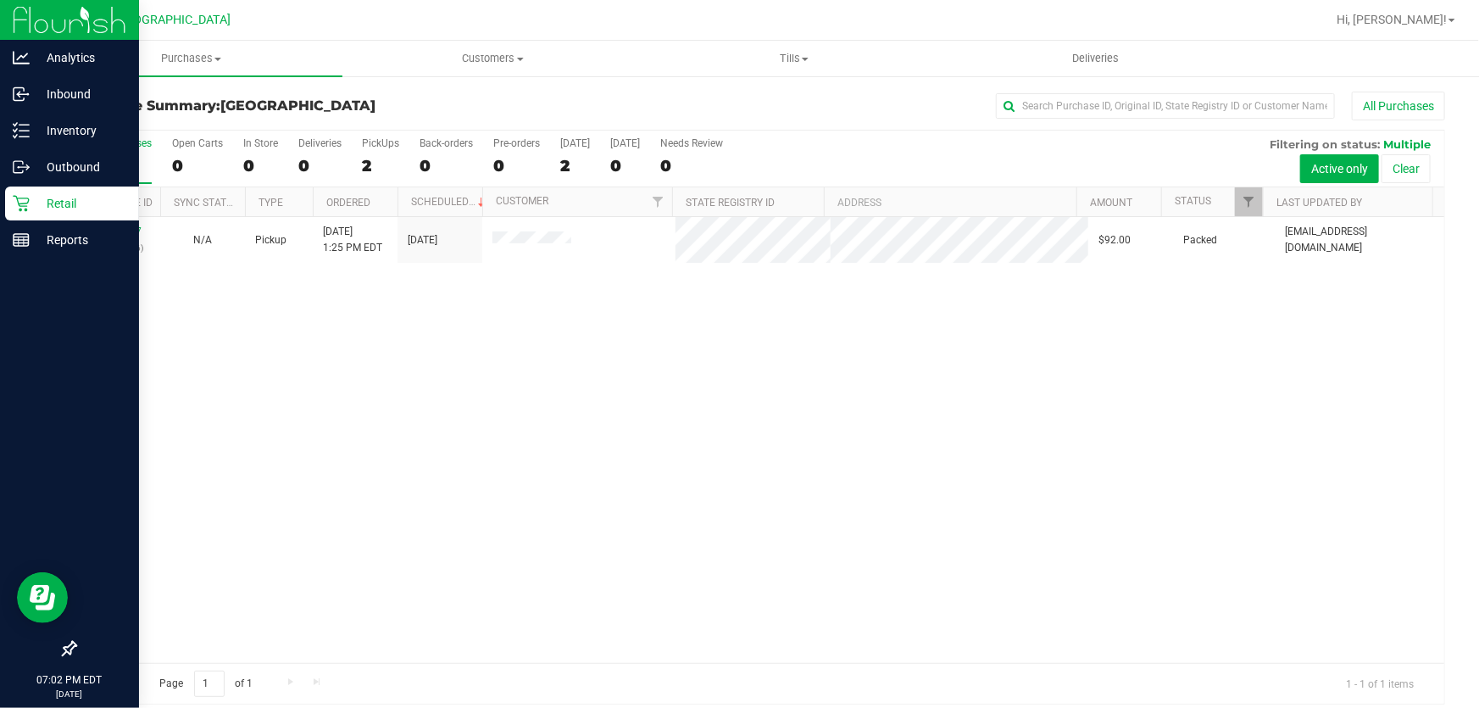
click at [13, 203] on icon at bounding box center [21, 203] width 17 height 17
click at [19, 202] on icon at bounding box center [21, 203] width 17 height 17
click at [20, 200] on icon at bounding box center [21, 203] width 17 height 17
click at [101, 210] on p "Retail" at bounding box center [81, 203] width 102 height 20
